Goal: Task Accomplishment & Management: Use online tool/utility

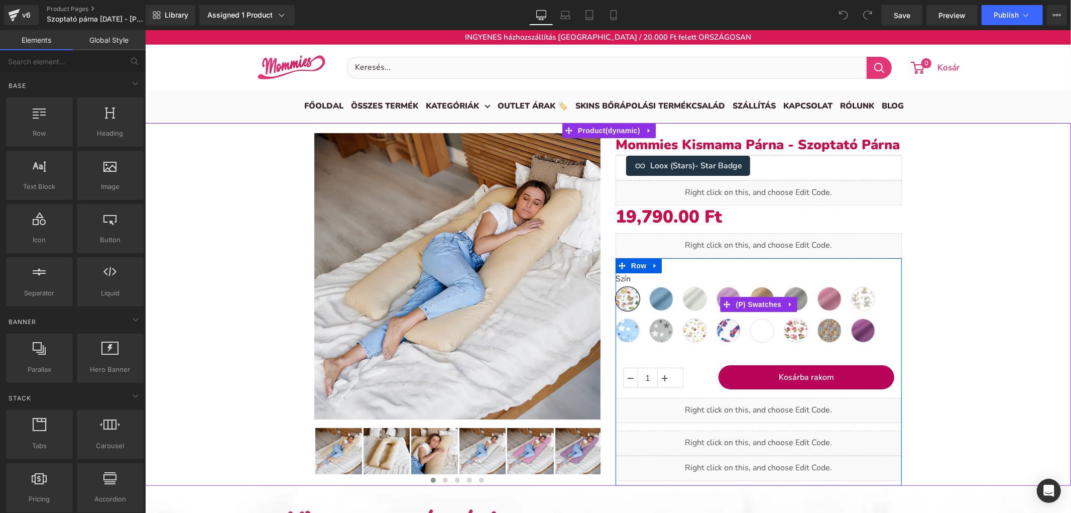
click at [689, 274] on label "Szín" at bounding box center [758, 280] width 286 height 12
click at [759, 309] on span "(P) Swatches" at bounding box center [758, 304] width 51 height 15
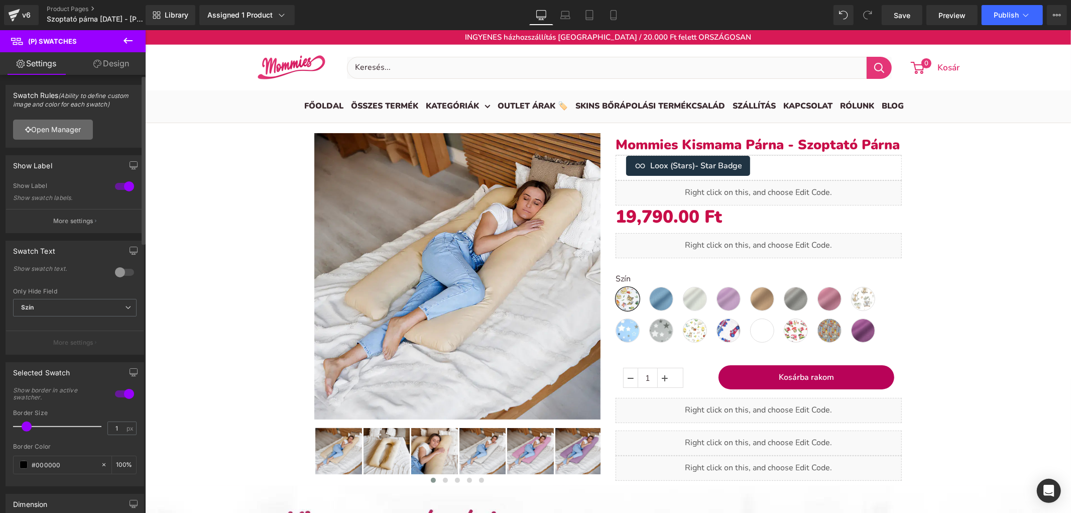
click at [81, 129] on link "Open Manager" at bounding box center [53, 129] width 80 height 20
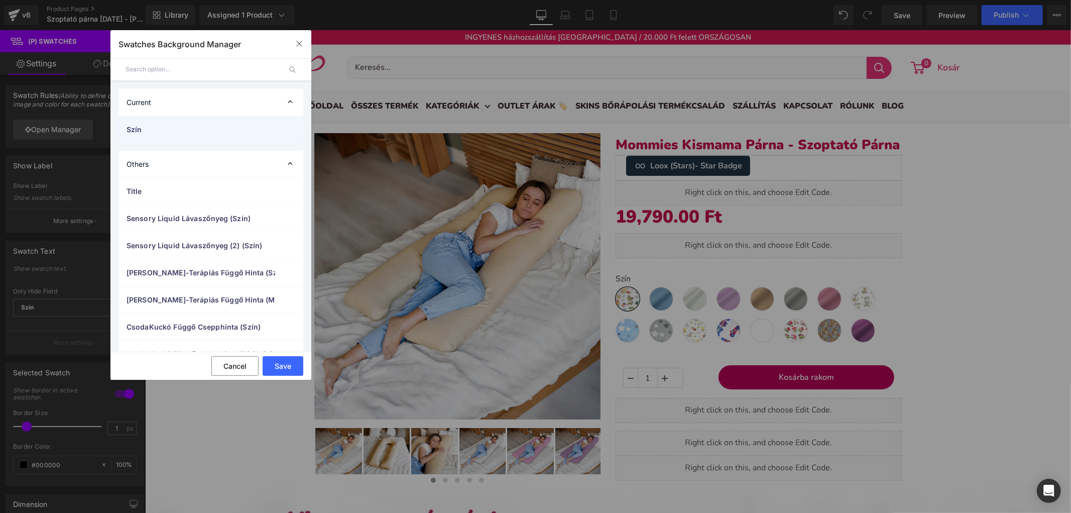
click at [171, 129] on span "Szín" at bounding box center [201, 129] width 149 height 11
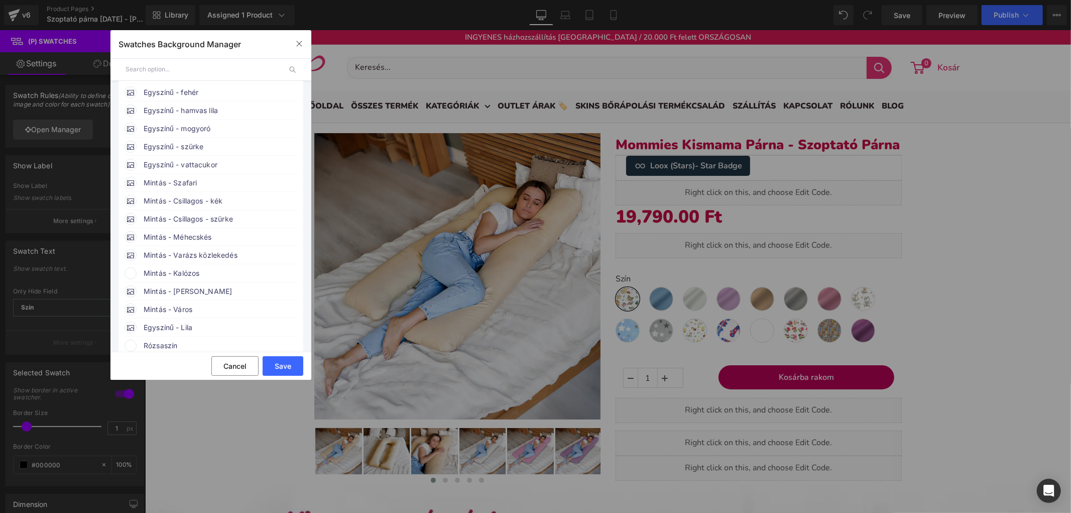
scroll to position [223, 0]
click at [208, 223] on span "Mintás - Kalózos" at bounding box center [220, 217] width 153 height 12
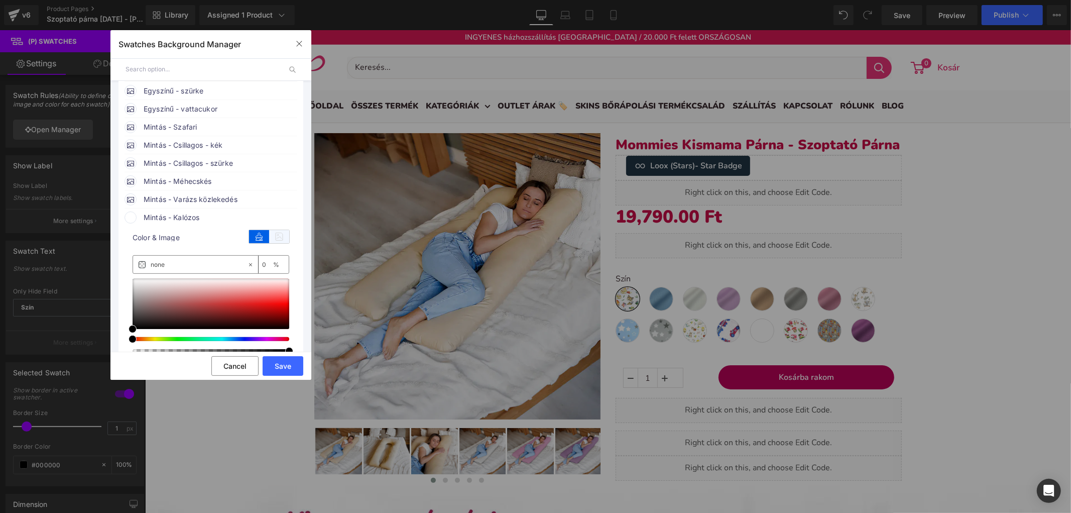
click at [272, 243] on icon at bounding box center [279, 236] width 20 height 13
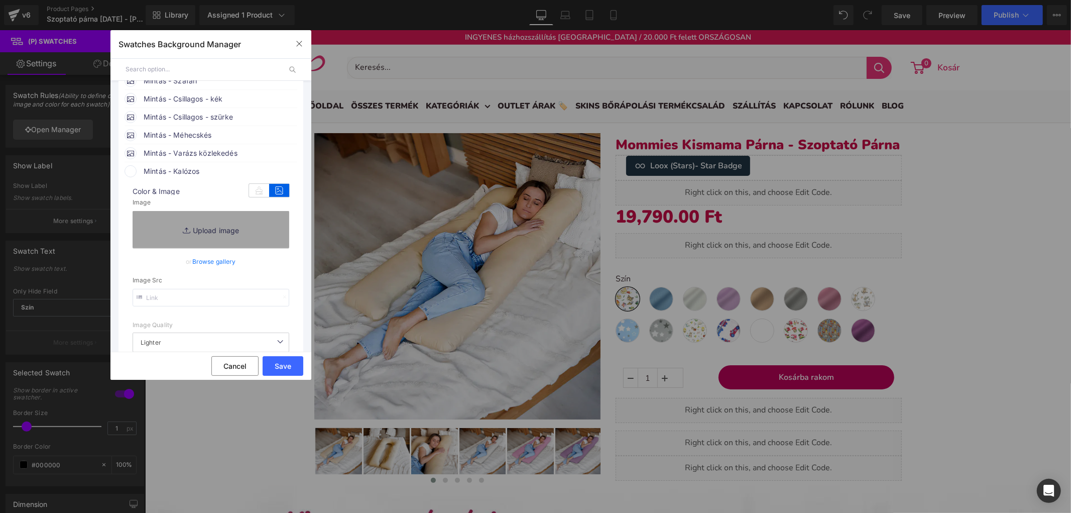
scroll to position [279, 0]
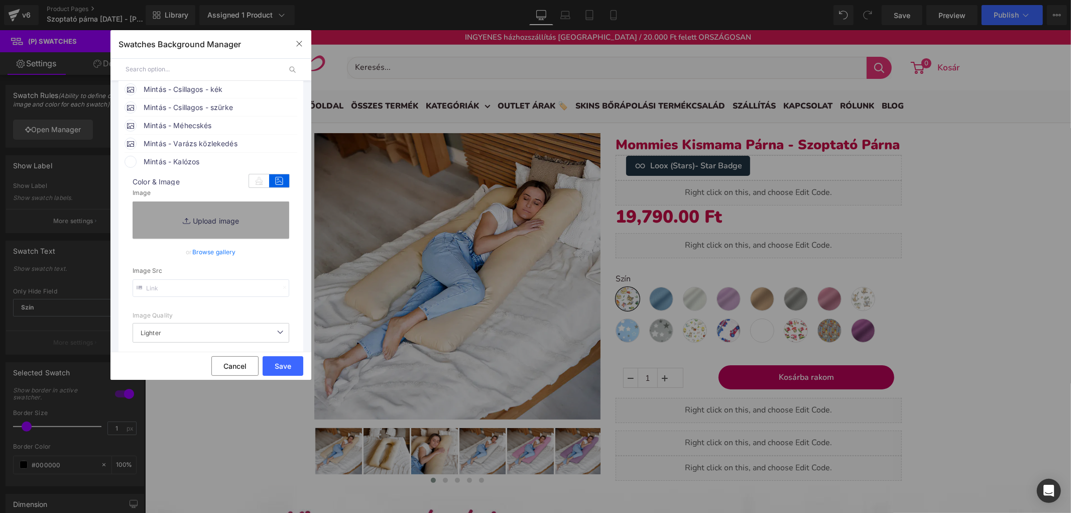
click at [226, 261] on link "Browse gallery" at bounding box center [214, 252] width 44 height 18
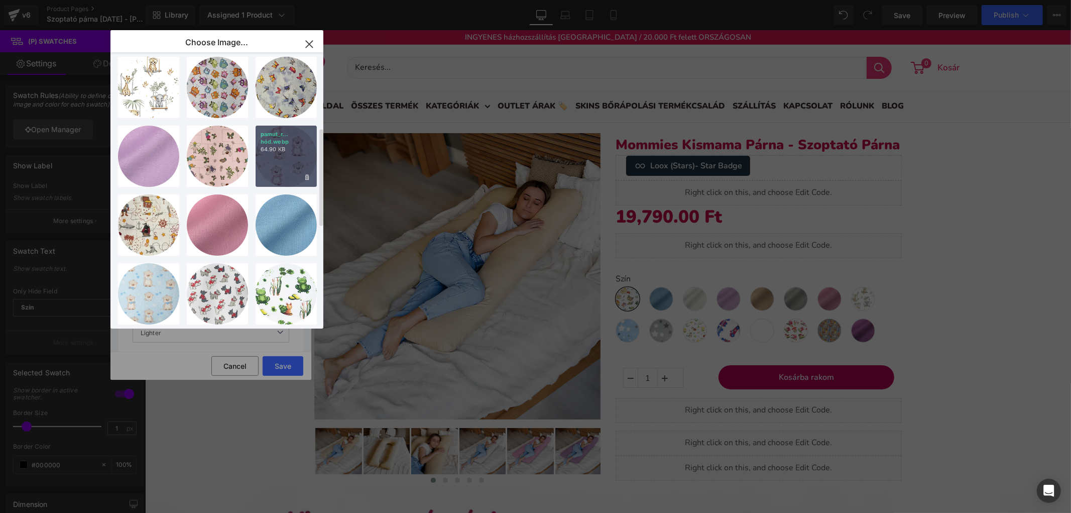
scroll to position [223, 0]
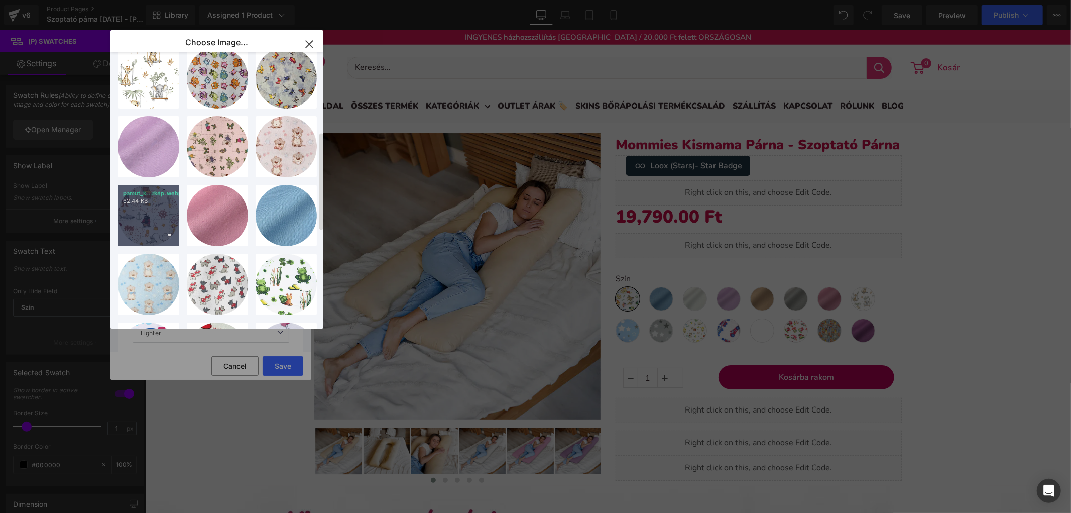
click at [168, 202] on p "62.44 KB" at bounding box center [148, 201] width 51 height 8
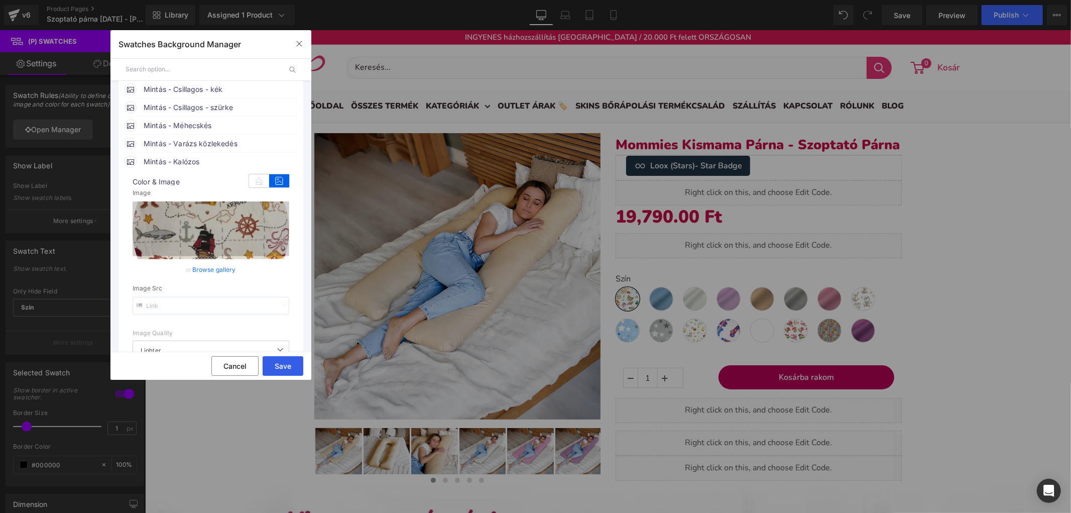
click at [285, 368] on button "Save" at bounding box center [283, 366] width 41 height 20
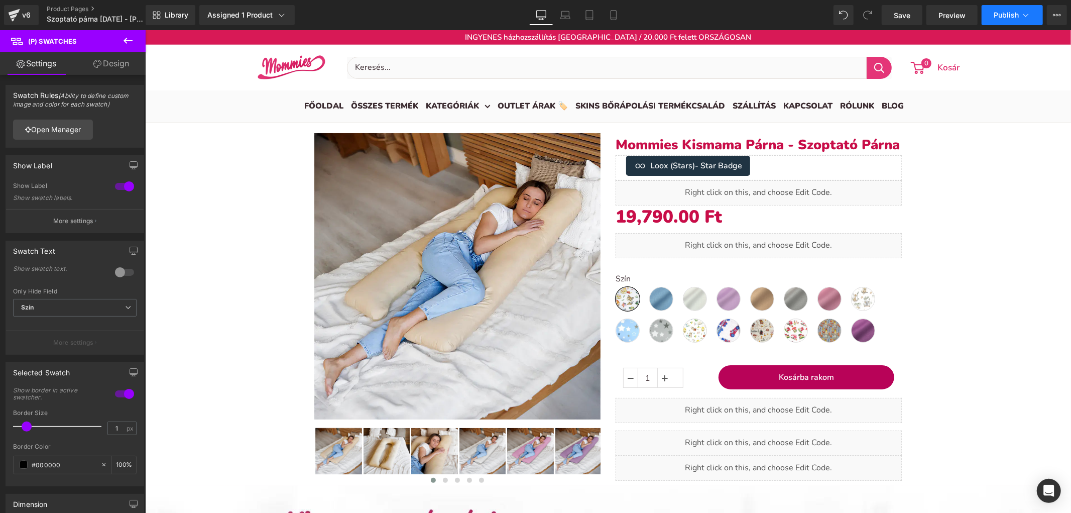
click at [998, 13] on span "Publish" at bounding box center [1006, 15] width 25 height 8
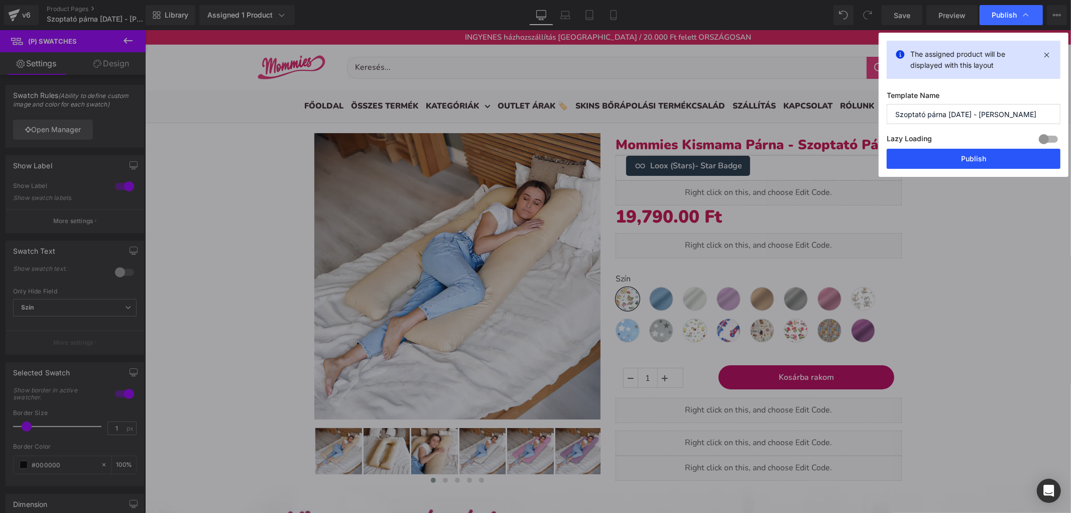
click at [931, 154] on button "Publish" at bounding box center [974, 159] width 174 height 20
